Goal: Transaction & Acquisition: Purchase product/service

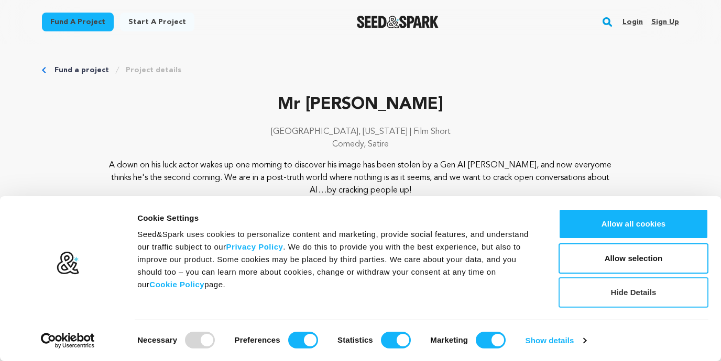
click at [618, 290] on button "Hide Details" at bounding box center [633, 293] width 150 height 30
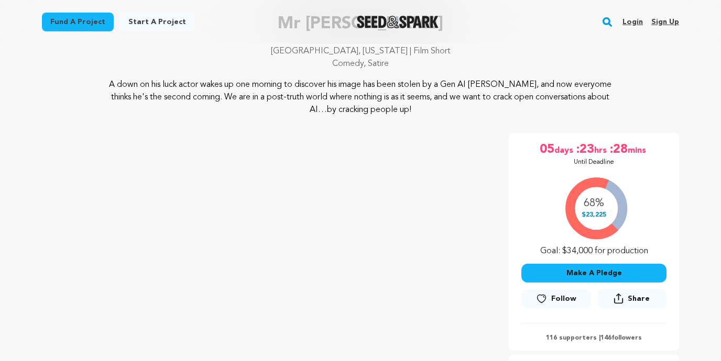
scroll to position [186, 0]
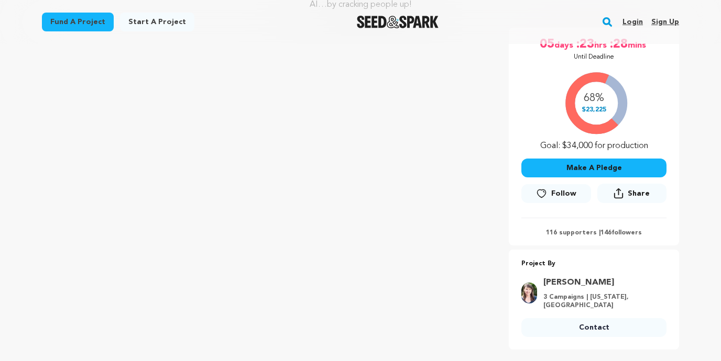
click at [586, 178] on div "Make A Pledge Follow Share Share" at bounding box center [593, 181] width 145 height 59
click at [586, 169] on button "Make A Pledge" at bounding box center [593, 168] width 145 height 19
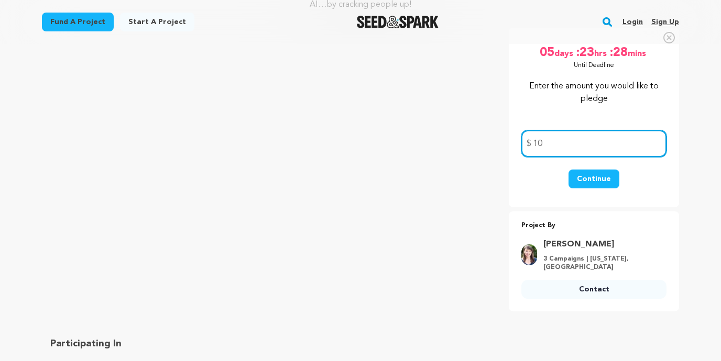
type input "10"
click at [573, 175] on button "Continue" at bounding box center [593, 179] width 51 height 19
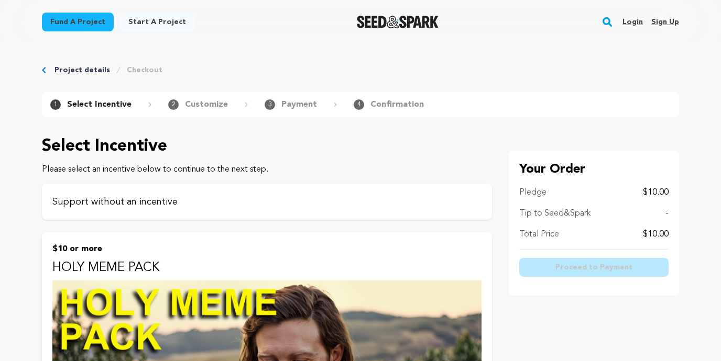
click at [277, 200] on p "Support without an incentive" at bounding box center [266, 202] width 429 height 15
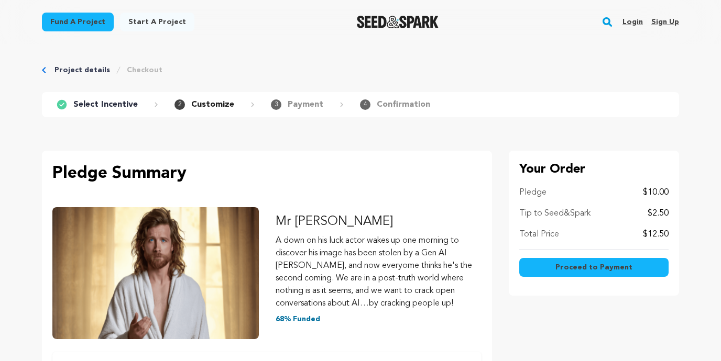
click at [580, 276] on button "Proceed to Payment" at bounding box center [593, 267] width 149 height 19
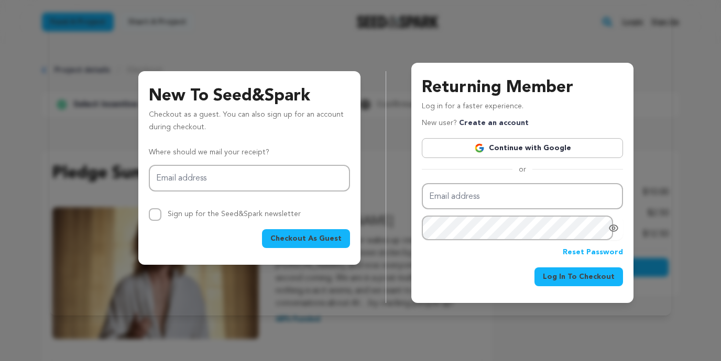
click at [466, 142] on link "Continue with Google" at bounding box center [522, 148] width 201 height 20
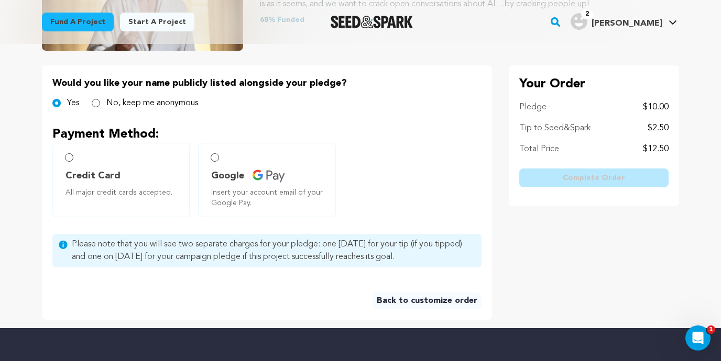
click at [100, 169] on span "Credit Card" at bounding box center [92, 176] width 55 height 15
radio input "true"
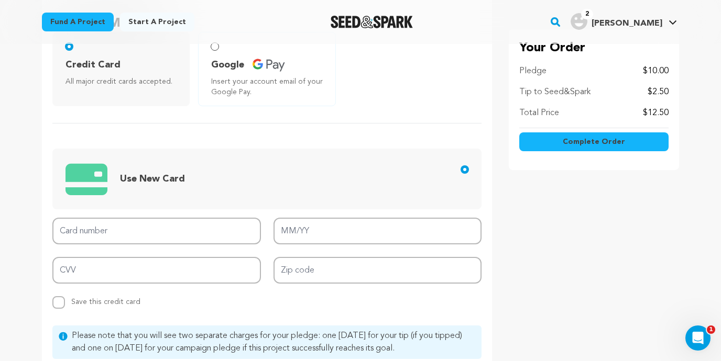
scroll to position [319, 0]
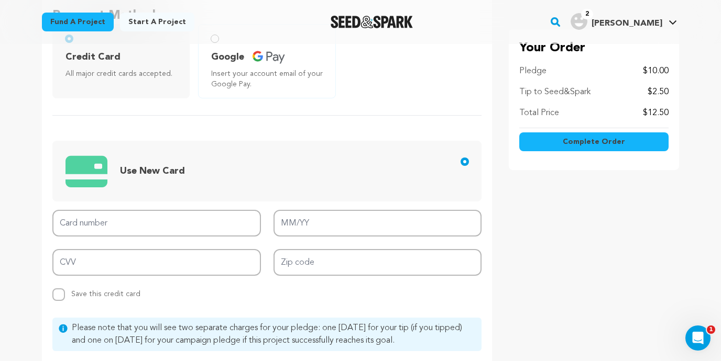
click at [178, 238] on div "Card number MM/YY CVV Zip code Replace saved credit card Save this credit card" at bounding box center [266, 255] width 429 height 91
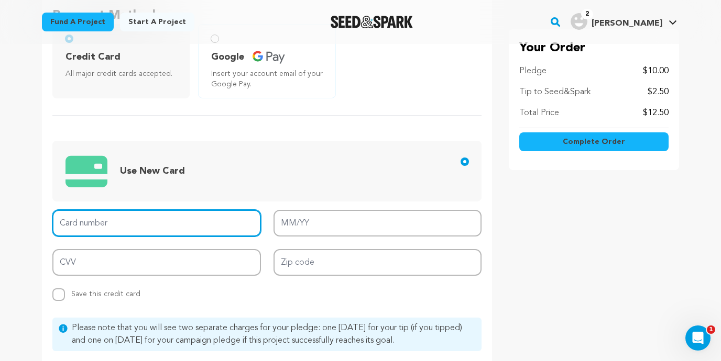
click at [175, 229] on input "Card number" at bounding box center [156, 223] width 209 height 27
type input "4147 2026 2444 1414"
type input "08/28"
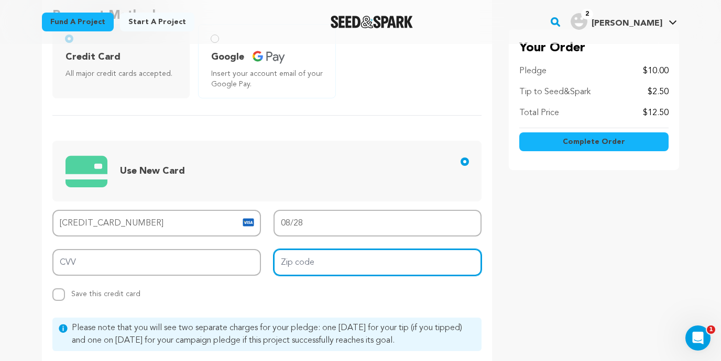
click at [316, 264] on input "Zip code" at bounding box center [377, 262] width 209 height 27
type input "94062"
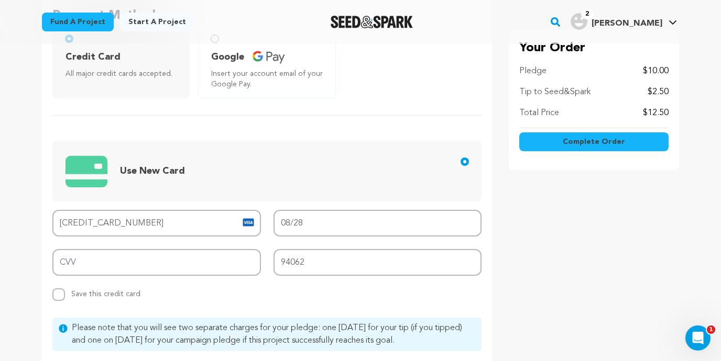
click at [140, 282] on div "Card number 4147 2026 2444 1414 MM/YY 08/28 CVV Zip code 94062 Replace saved cr…" at bounding box center [266, 255] width 429 height 91
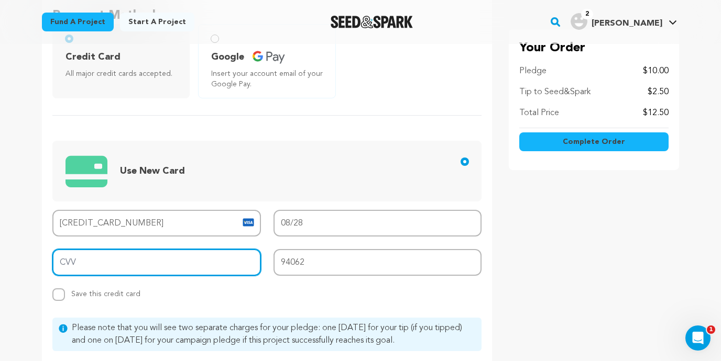
click at [140, 262] on input "CVV" at bounding box center [156, 262] width 209 height 27
type input "548"
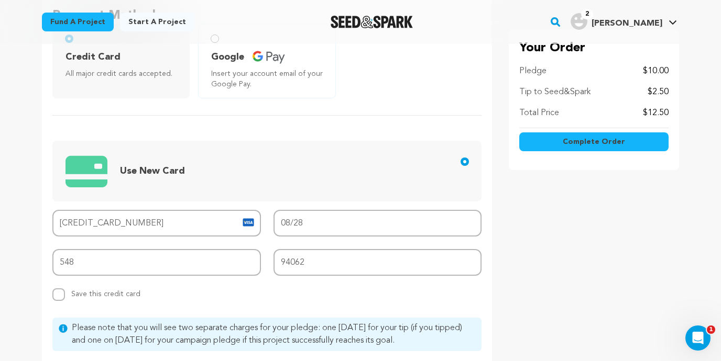
click at [616, 137] on span "Complete Order" at bounding box center [594, 142] width 62 height 10
